Goal: Task Accomplishment & Management: Manage account settings

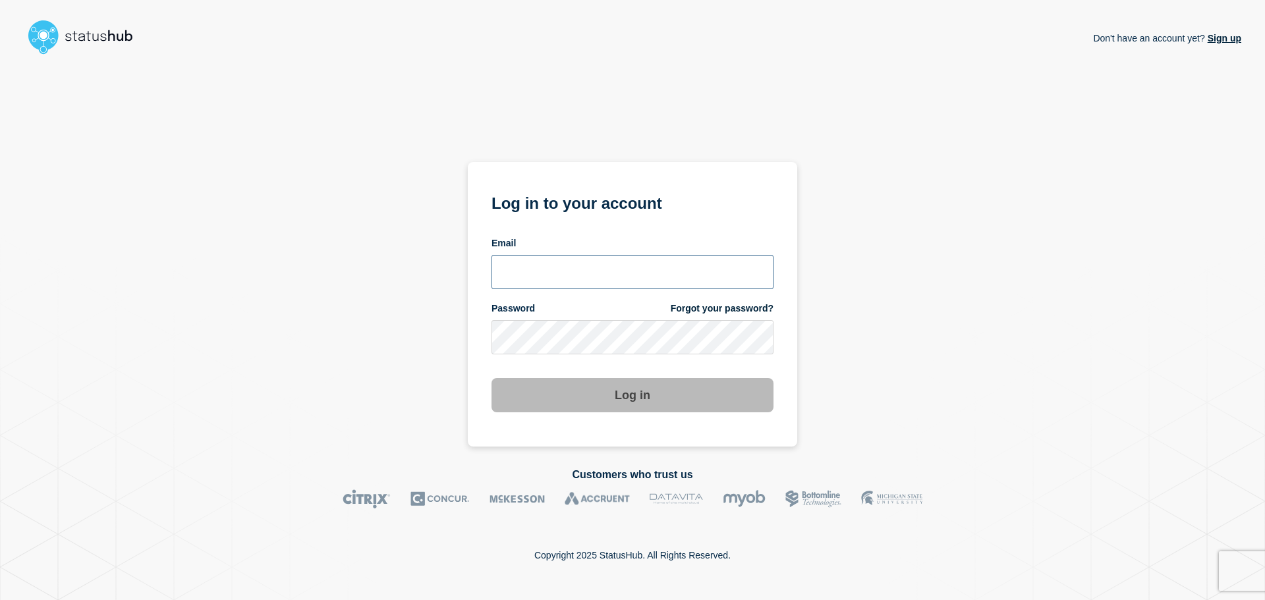
type input "[PERSON_NAME][EMAIL_ADDRESS][PERSON_NAME][DOMAIN_NAME]"
drag, startPoint x: 941, startPoint y: 350, endPoint x: 899, endPoint y: 363, distance: 44.0
click at [941, 350] on div "Don't have an account yet? Sign up Log in to your account Email [PERSON_NAME][E…" at bounding box center [632, 253] width 1217 height 387
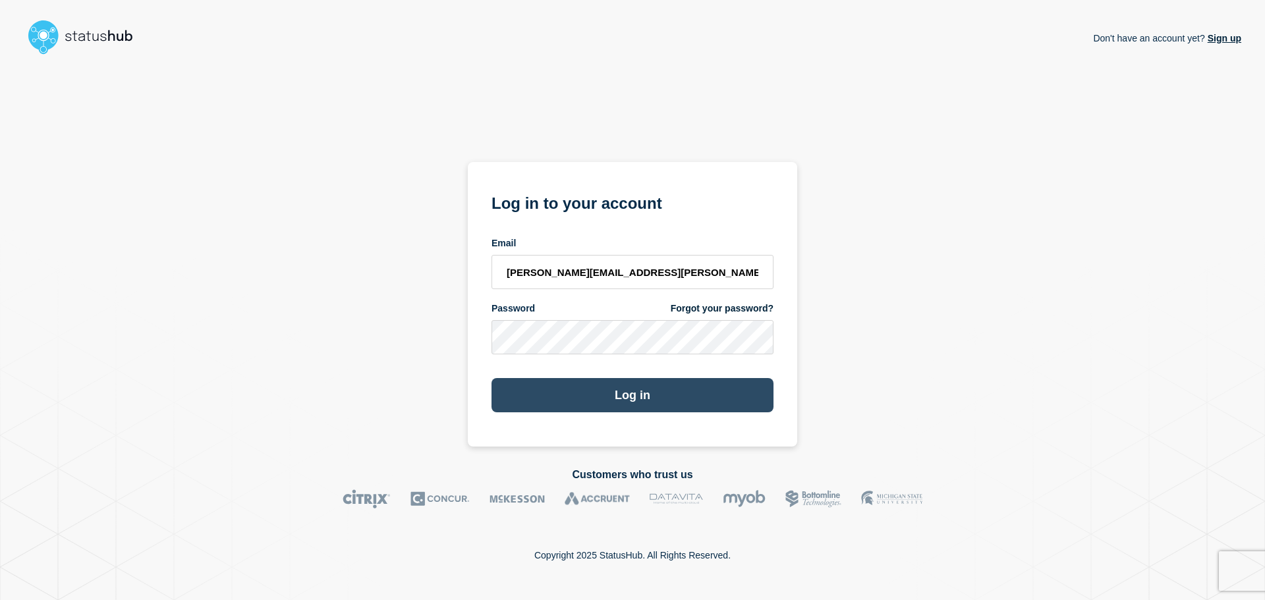
click at [691, 395] on button "Log in" at bounding box center [632, 395] width 282 height 34
